Goal: Check status: Check status

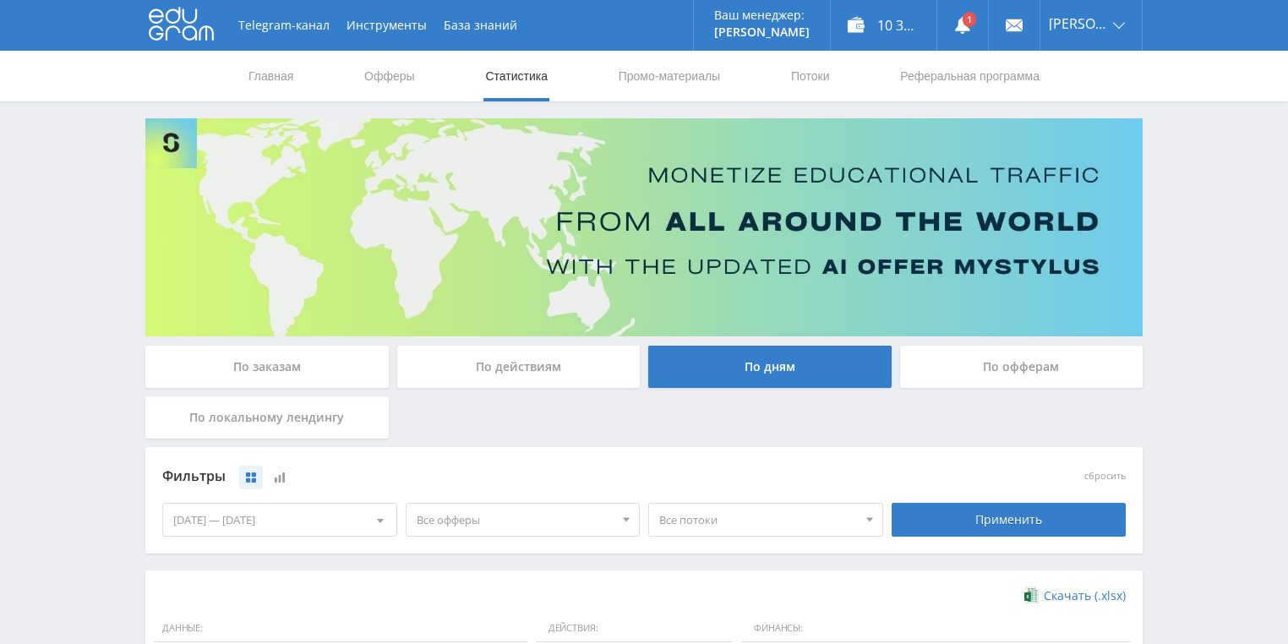
scroll to position [338, 0]
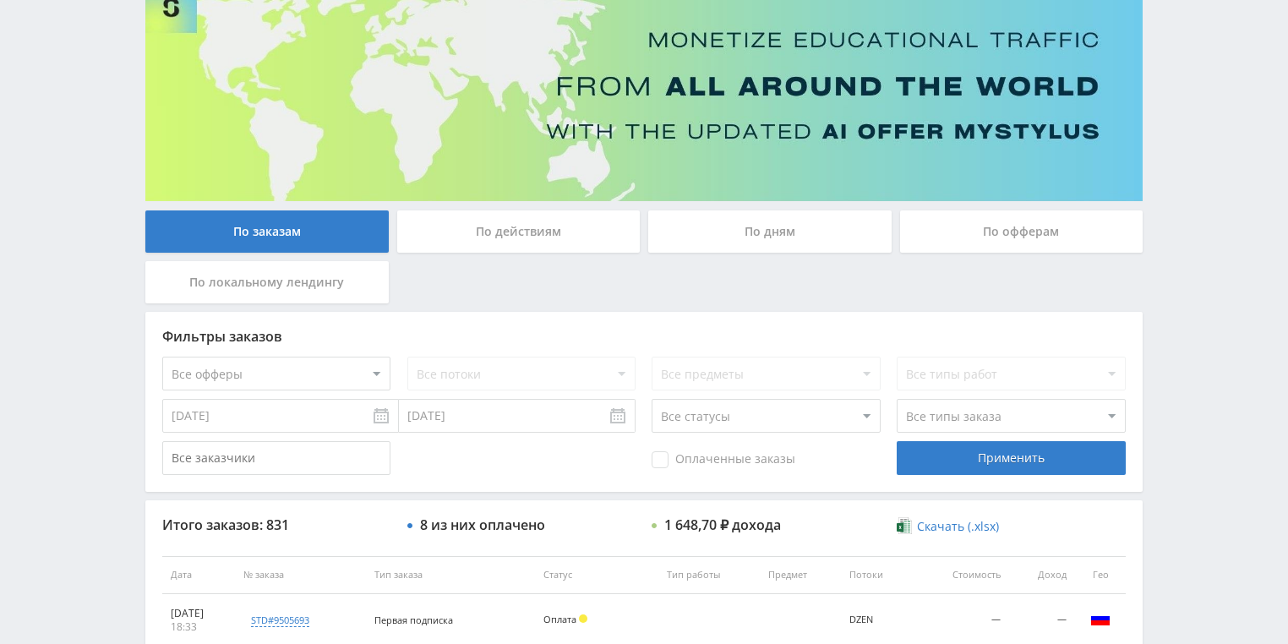
click at [524, 233] on div "По действиям" at bounding box center [518, 231] width 243 height 42
click at [0, 0] on input "По действиям" at bounding box center [0, 0] width 0 height 0
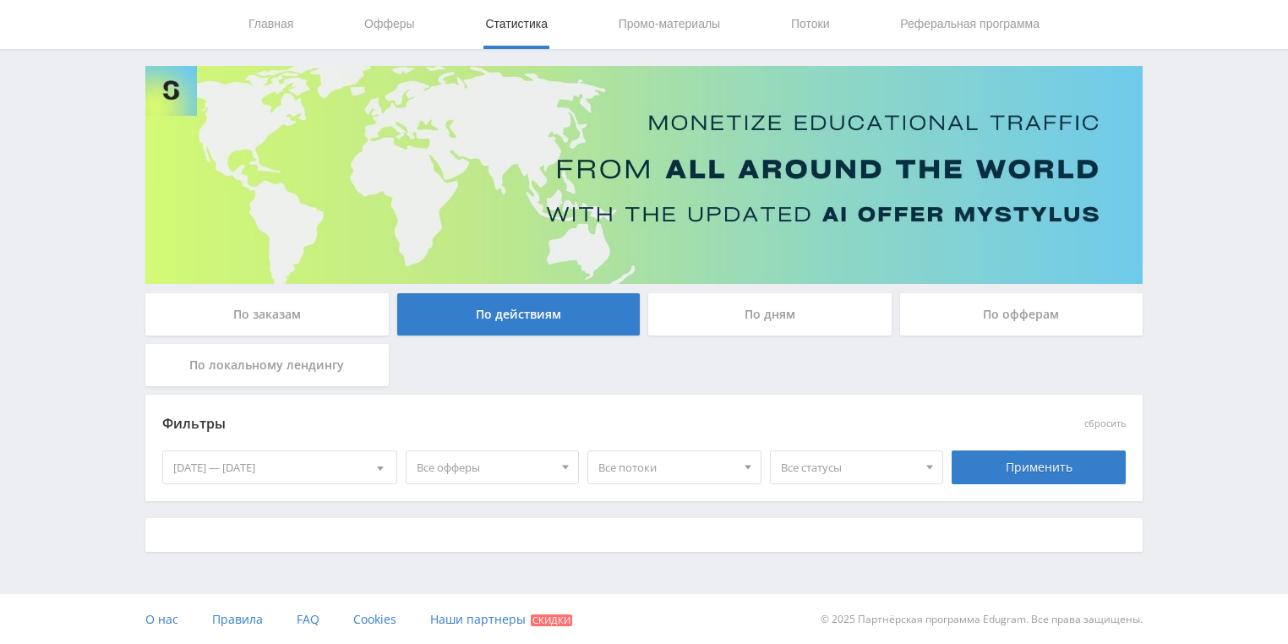
scroll to position [135, 0]
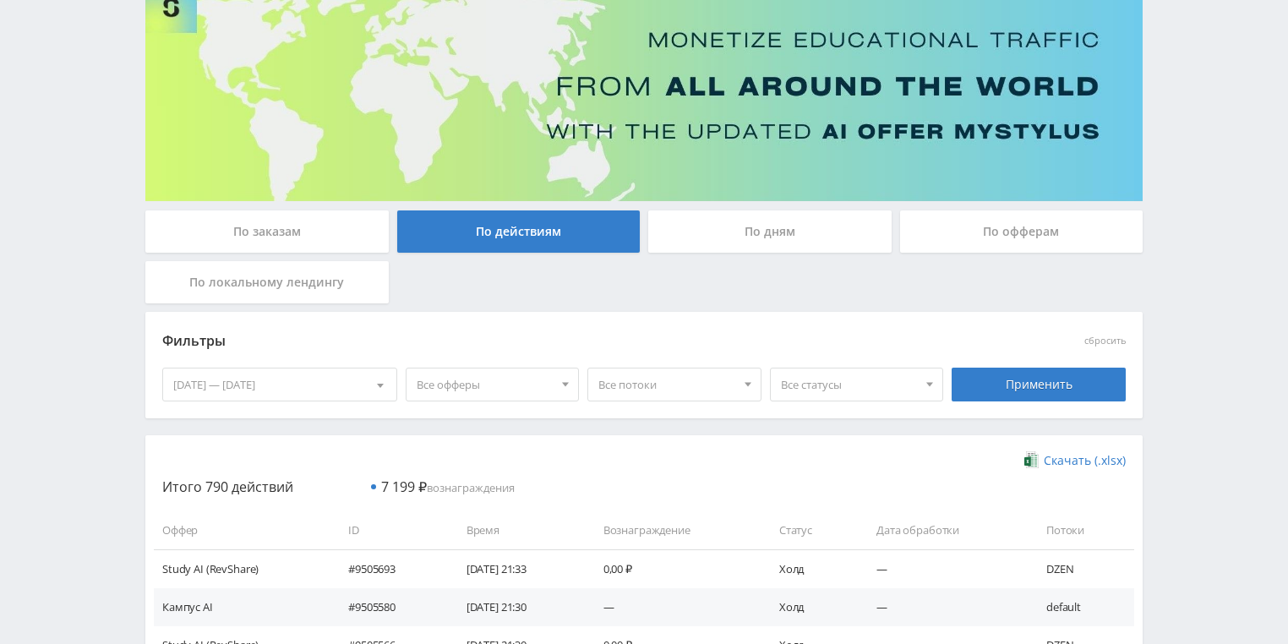
click at [688, 234] on div "По дням" at bounding box center [769, 231] width 243 height 42
click at [0, 0] on input "По дням" at bounding box center [0, 0] width 0 height 0
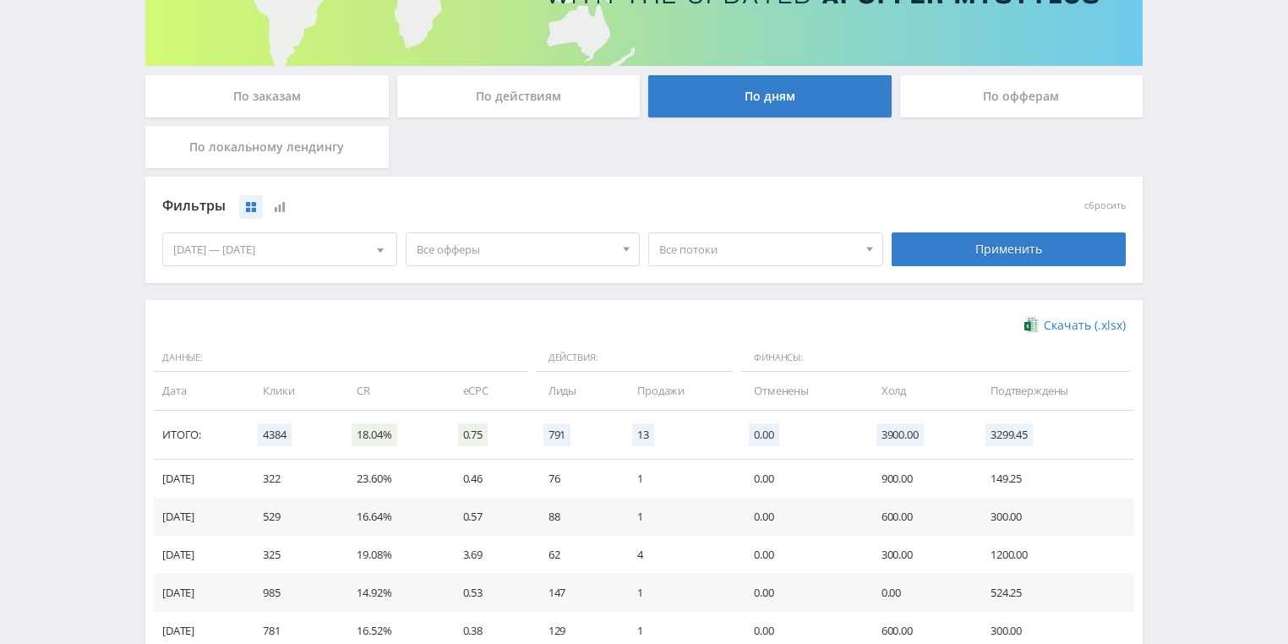
scroll to position [203, 0]
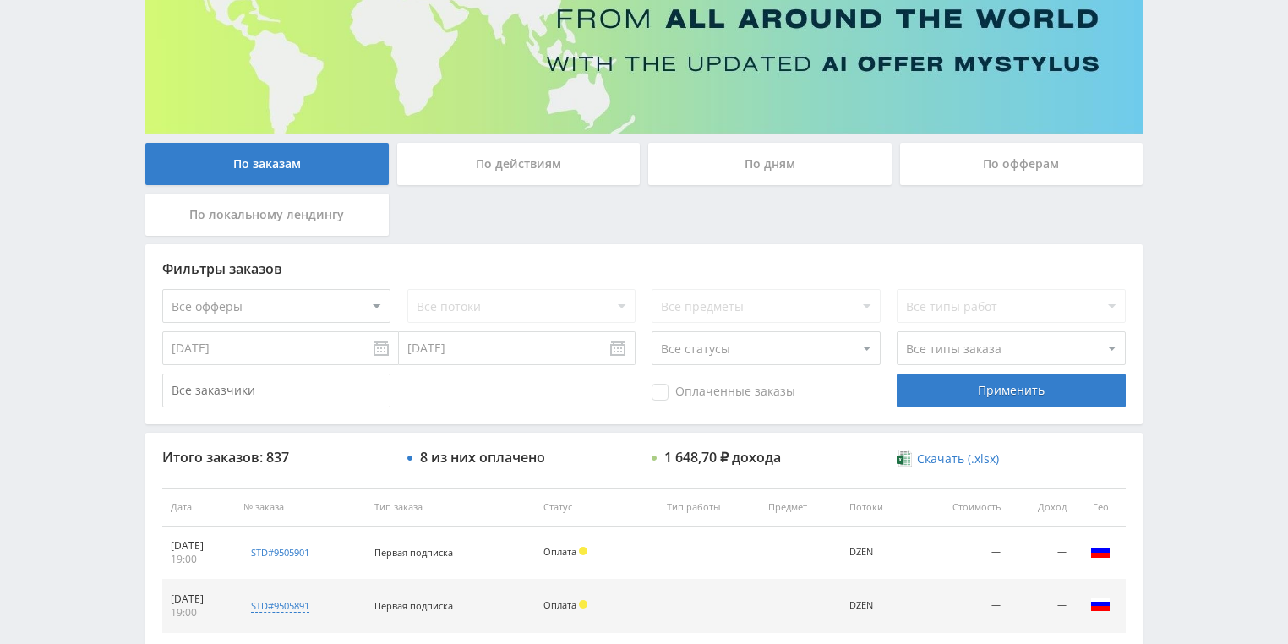
click at [531, 163] on div "По действиям" at bounding box center [518, 164] width 243 height 42
click at [0, 0] on input "По действиям" at bounding box center [0, 0] width 0 height 0
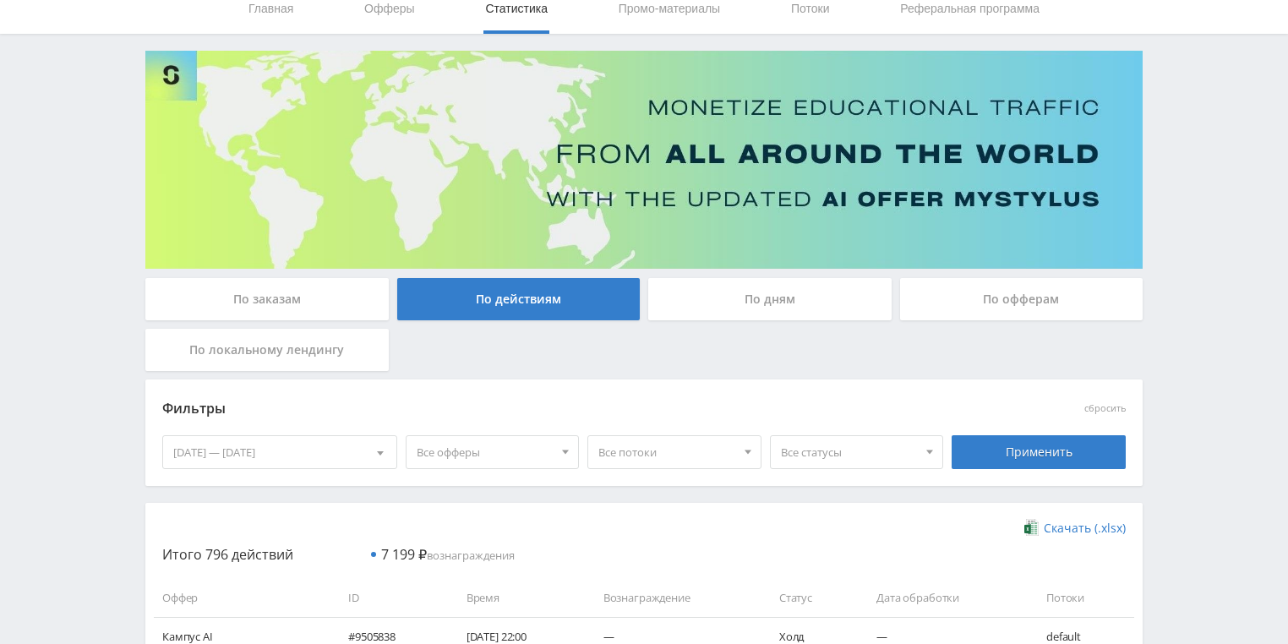
drag, startPoint x: 771, startPoint y: 292, endPoint x: 757, endPoint y: 299, distance: 15.9
click at [771, 293] on div "По дням" at bounding box center [769, 299] width 243 height 42
click at [0, 0] on input "По дням" at bounding box center [0, 0] width 0 height 0
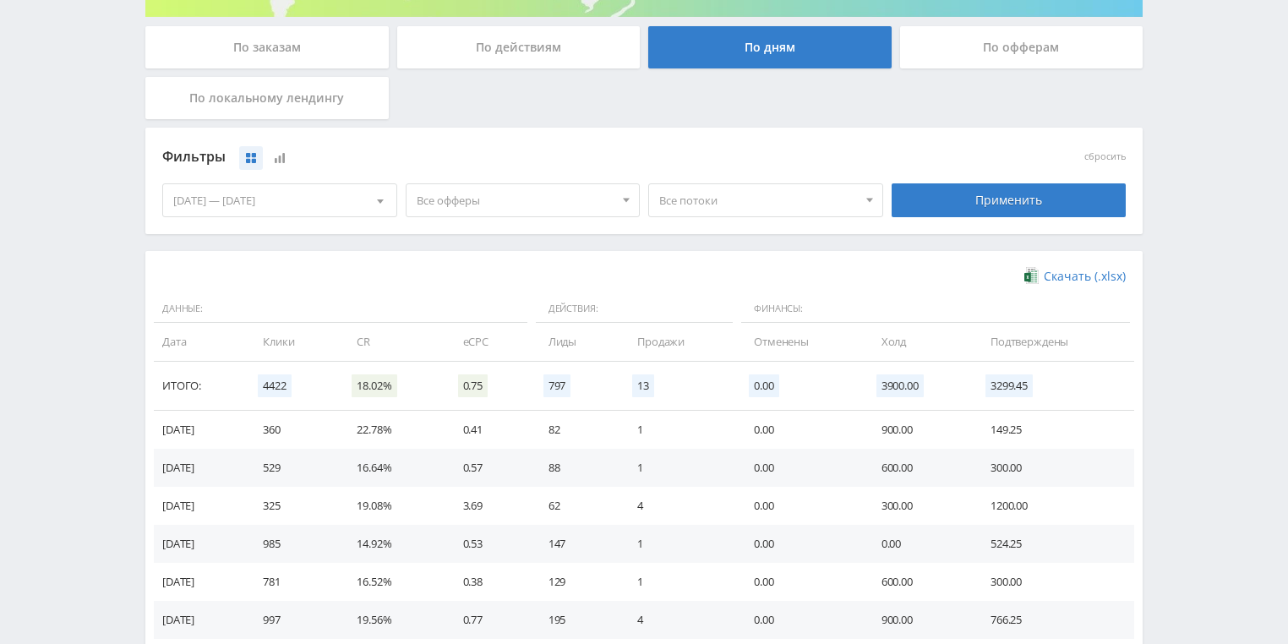
scroll to position [338, 0]
